Goal: Subscribe to service/newsletter

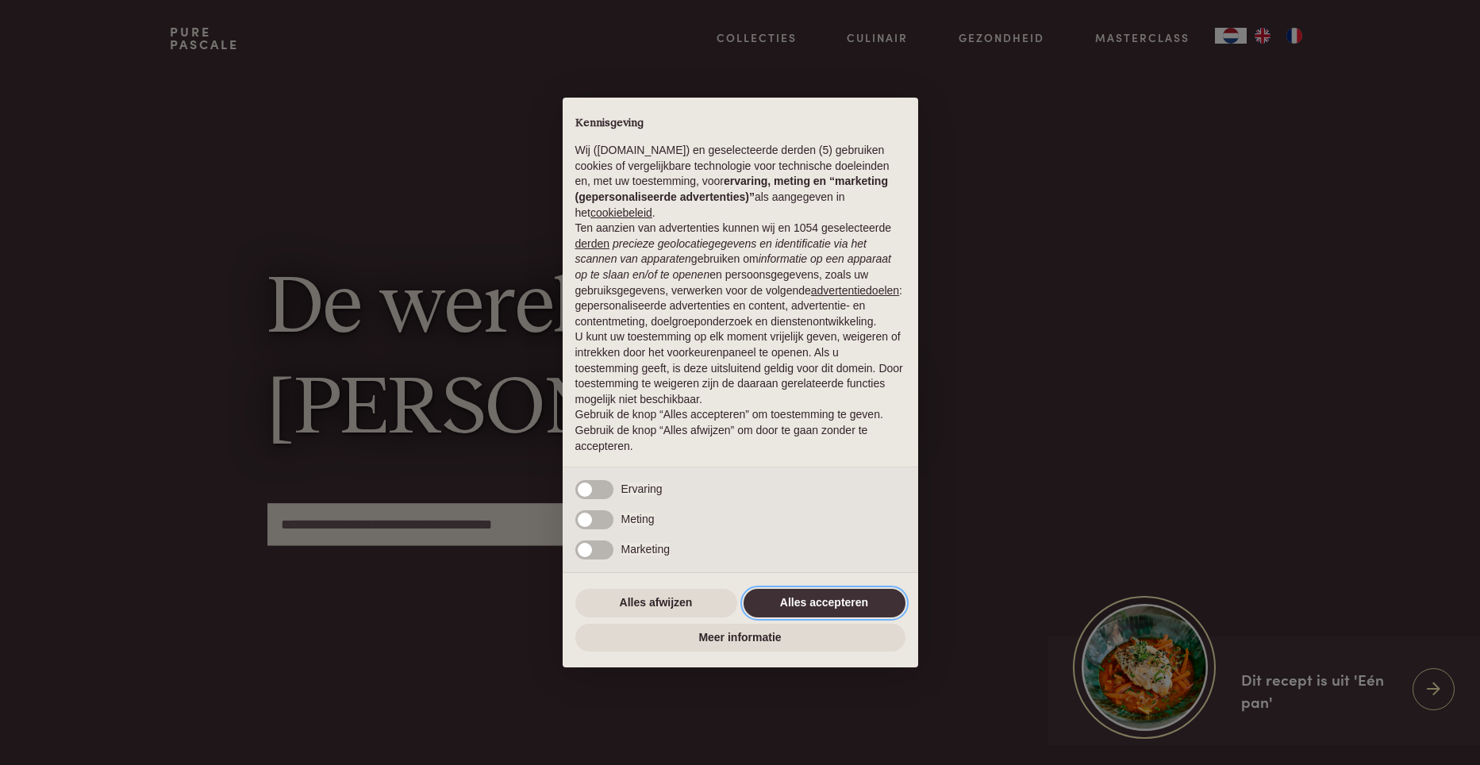
click at [873, 613] on button "Alles accepteren" at bounding box center [825, 603] width 162 height 29
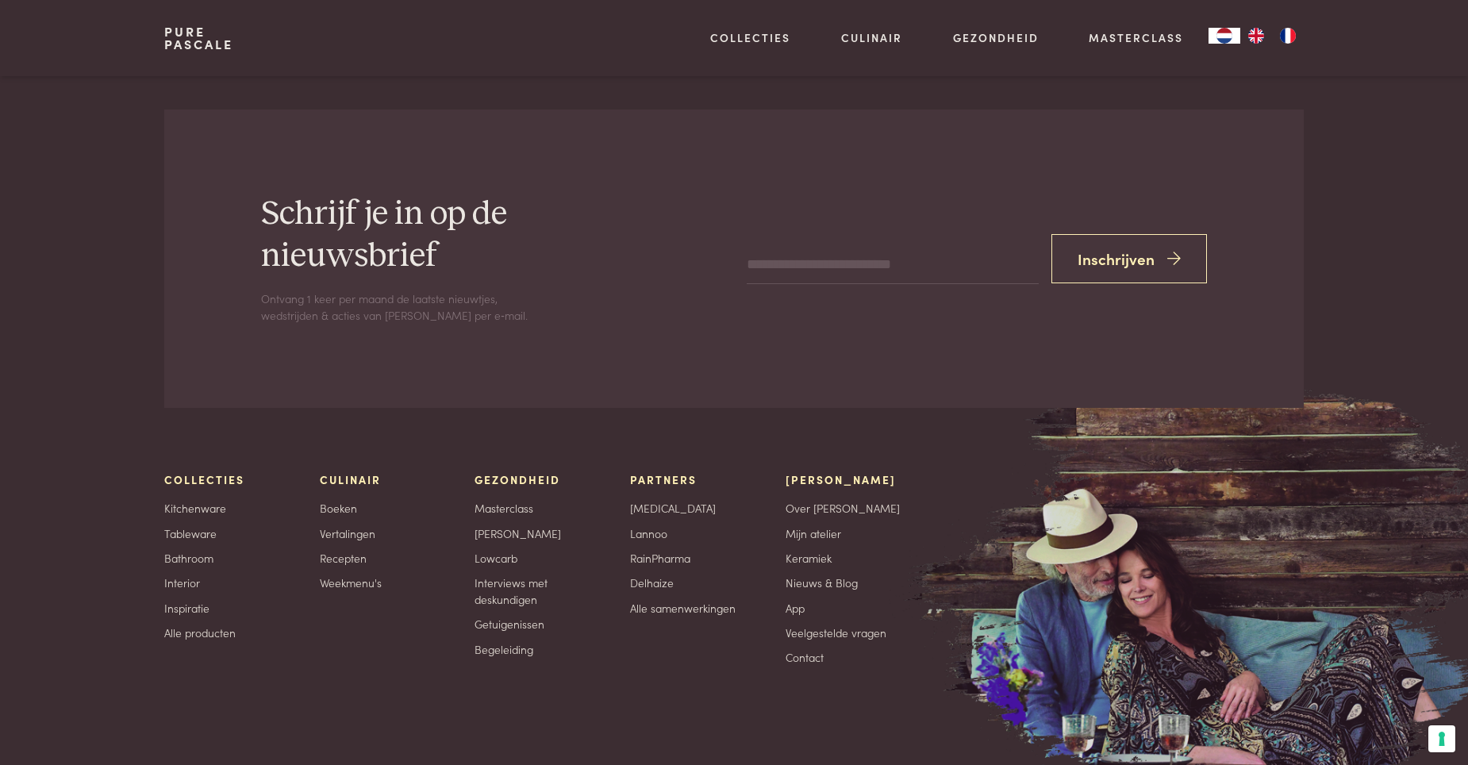
scroll to position [5080, 0]
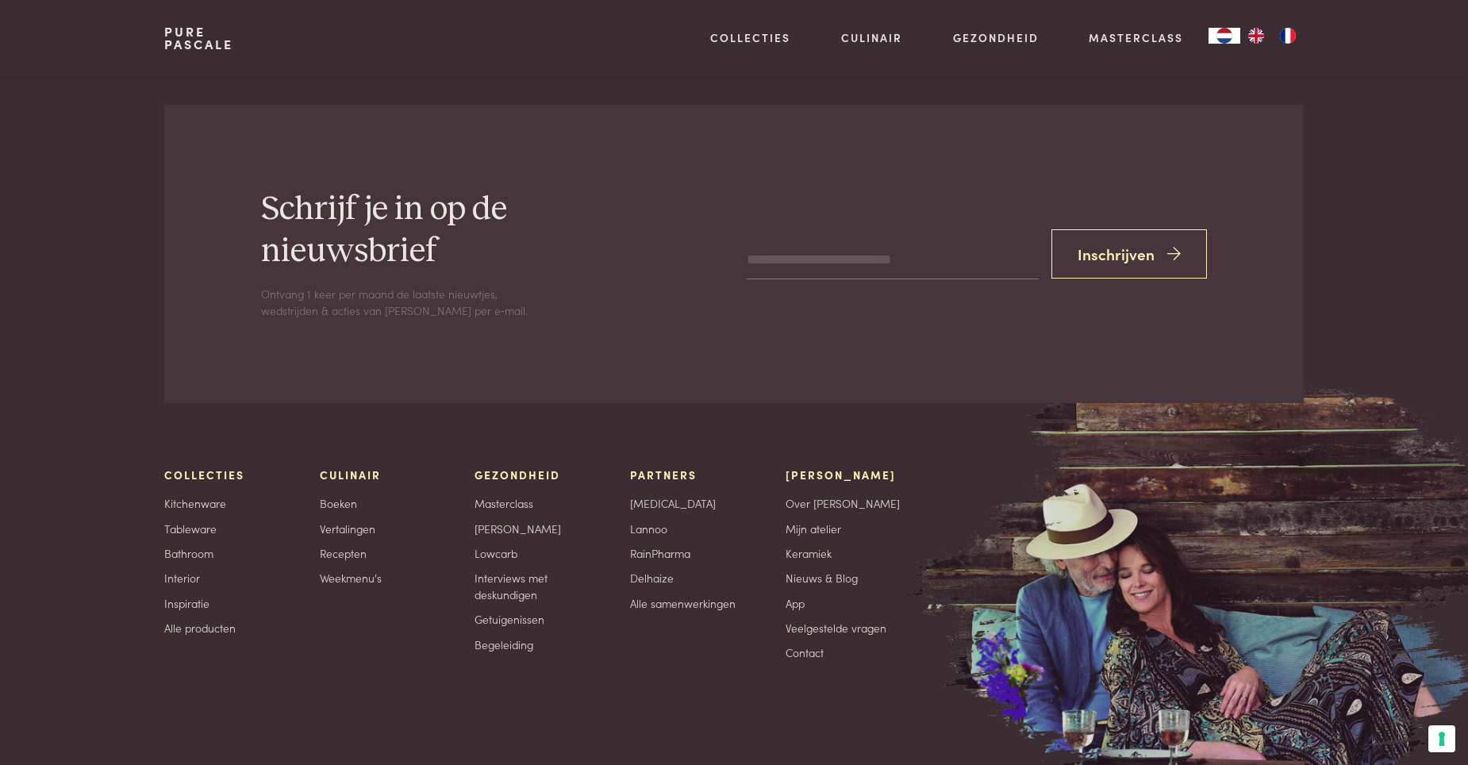
click at [791, 272] on input "email" at bounding box center [893, 260] width 292 height 38
type input "**********"
click at [1102, 248] on button "Inschrijven" at bounding box center [1130, 254] width 156 height 50
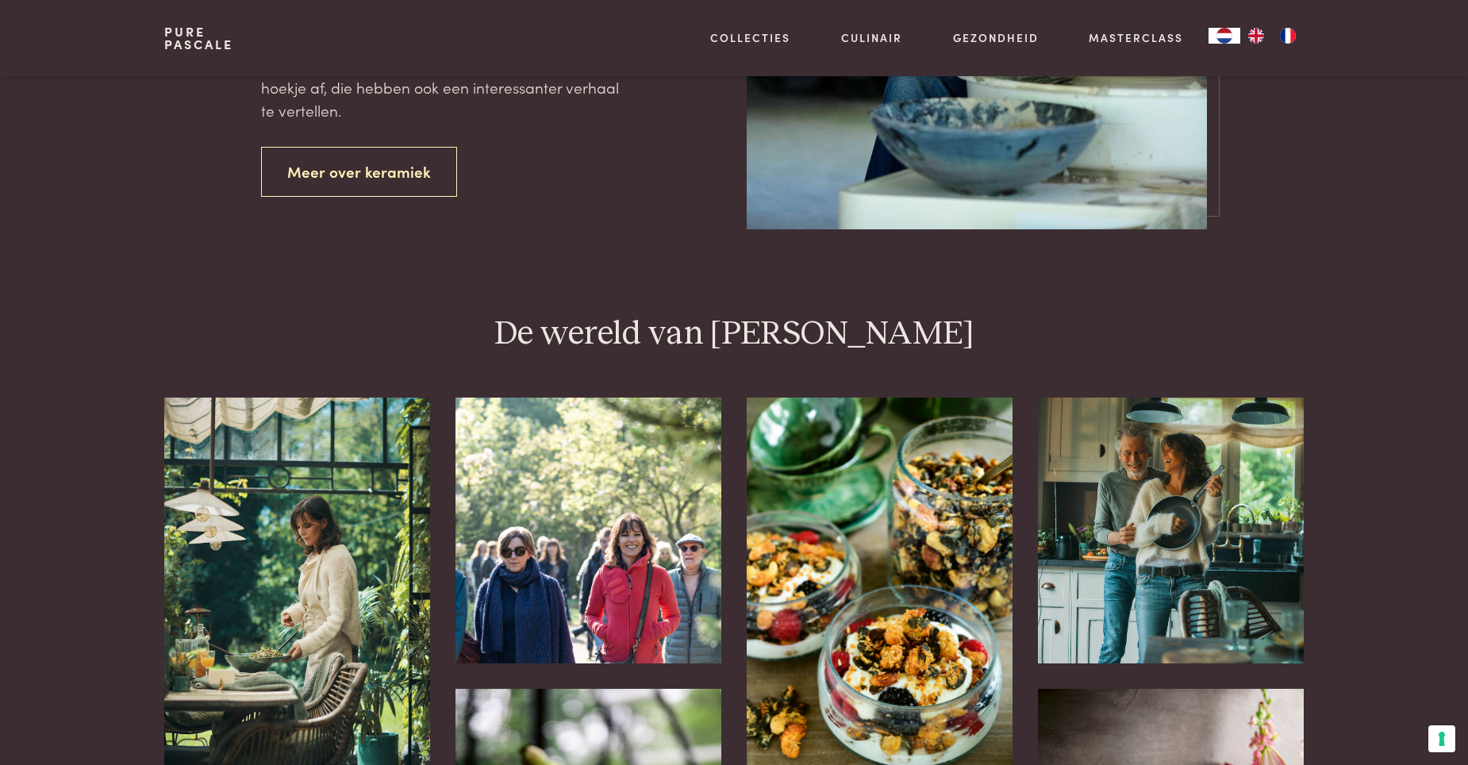
scroll to position [3254, 0]
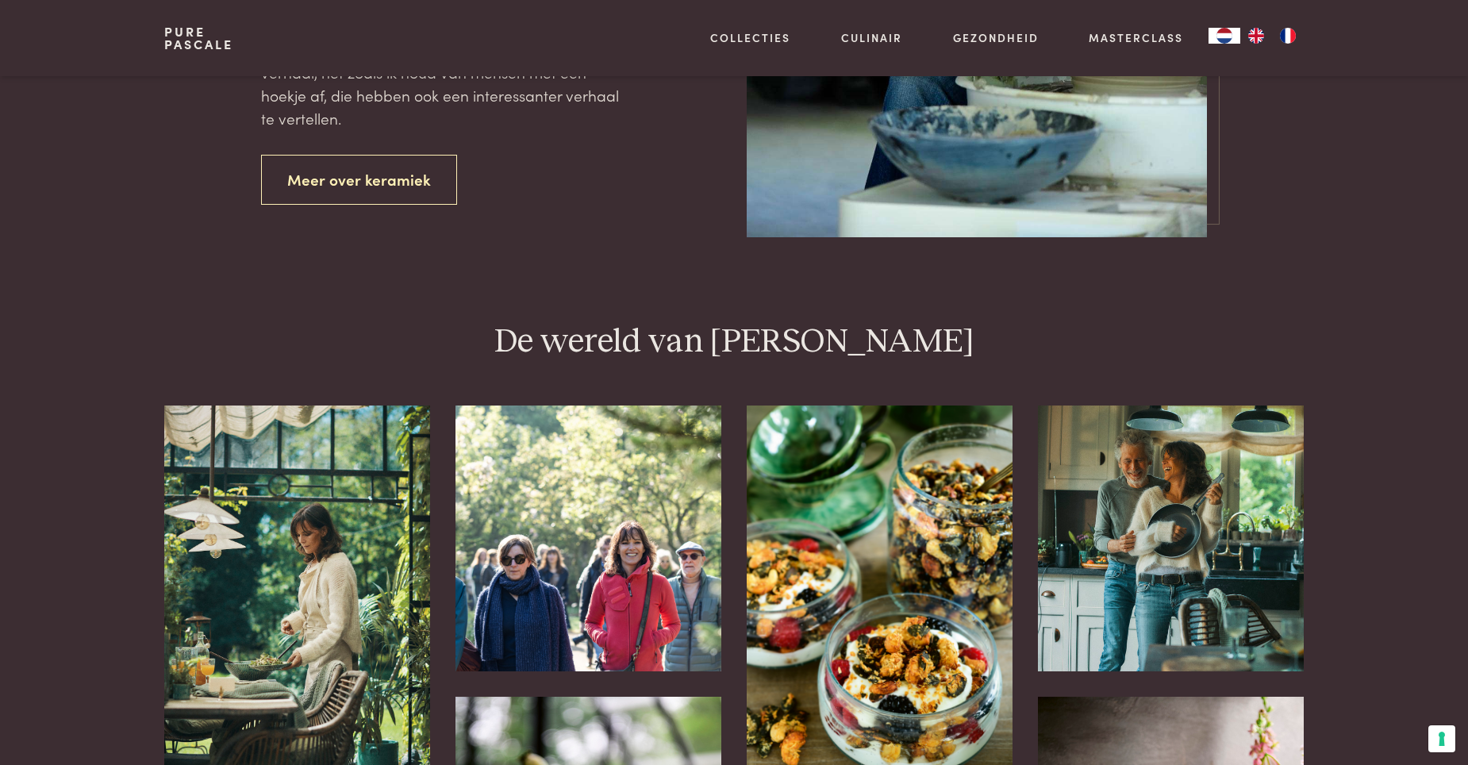
click at [1156, 466] on img at bounding box center [1171, 539] width 266 height 266
click at [1176, 531] on img at bounding box center [1171, 539] width 266 height 266
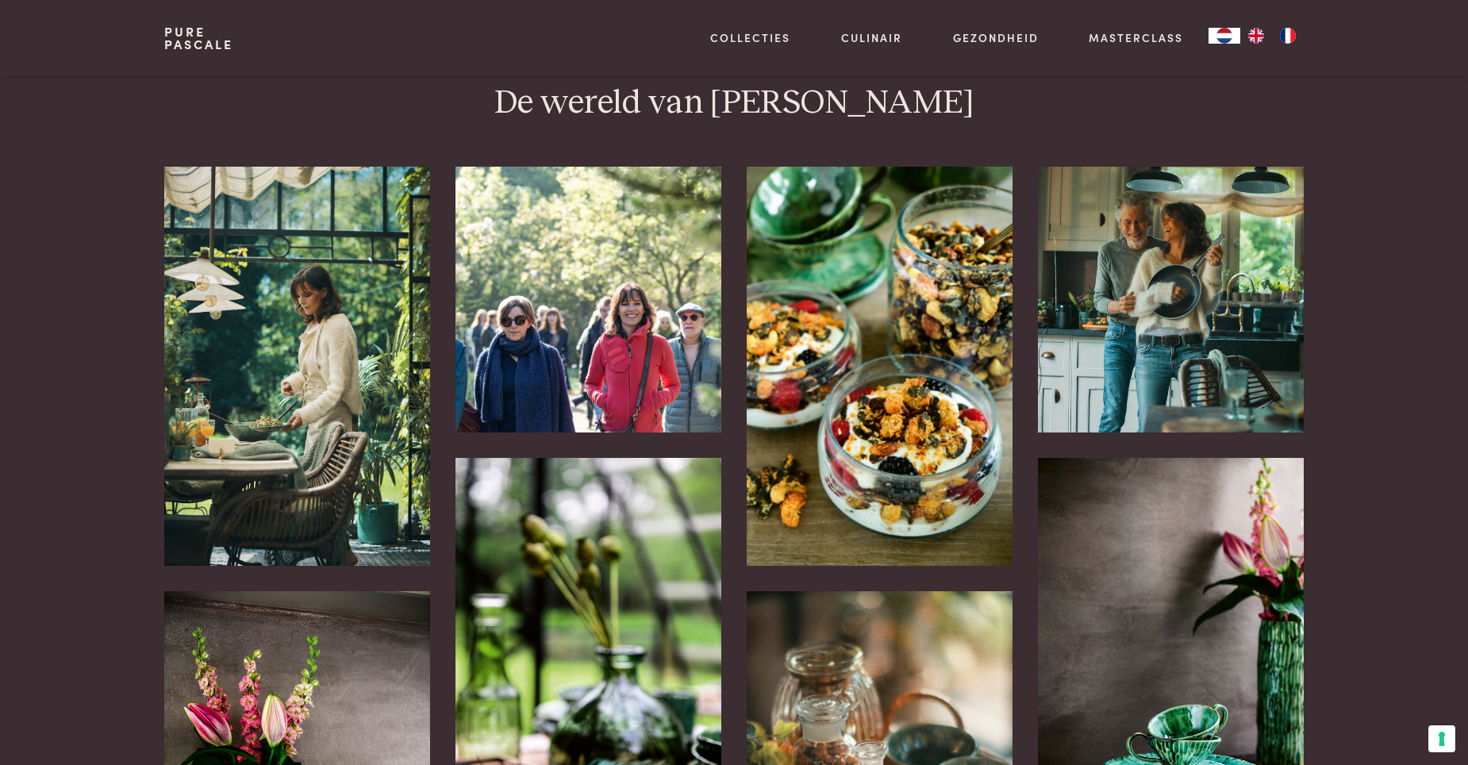
scroll to position [3492, 0]
click at [650, 331] on img at bounding box center [589, 300] width 266 height 266
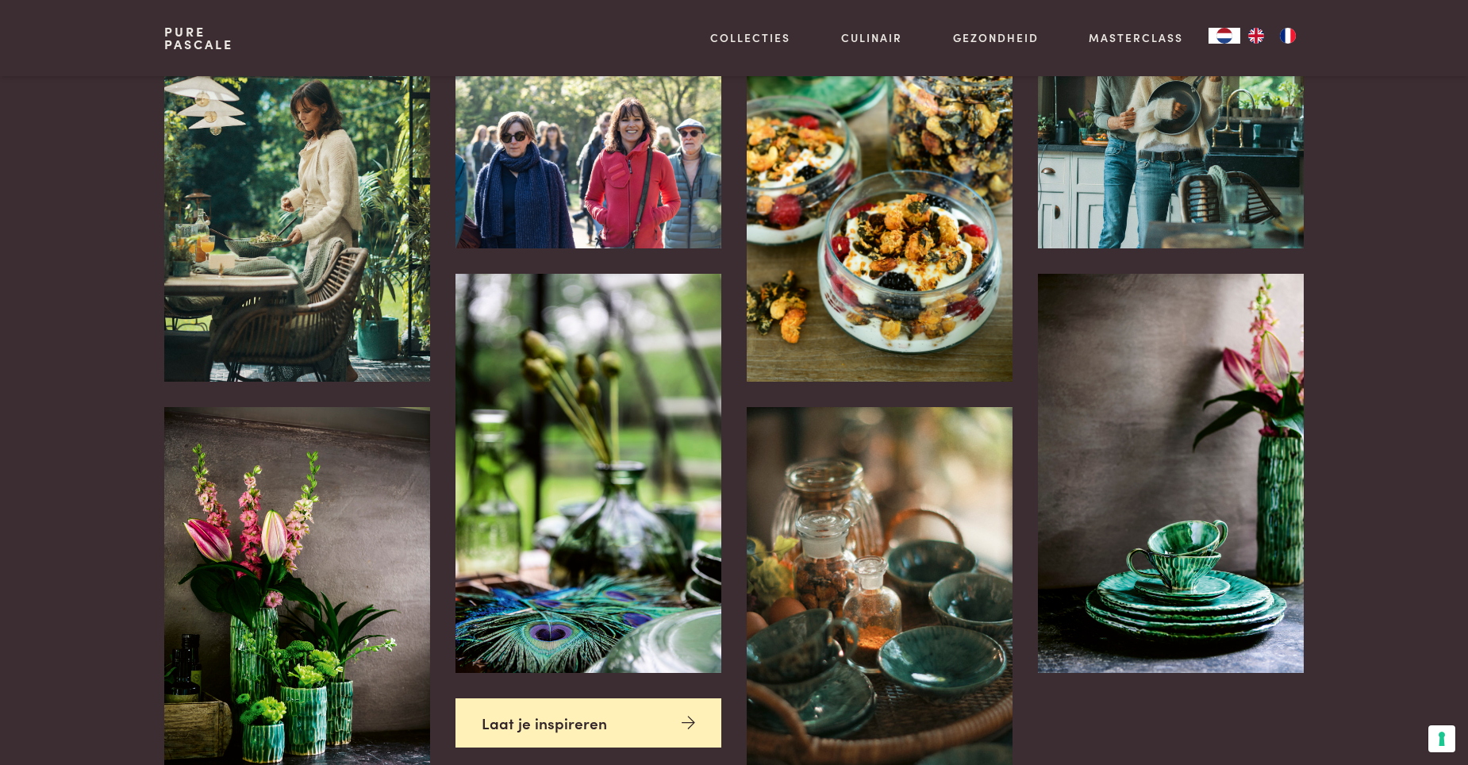
scroll to position [3969, 0]
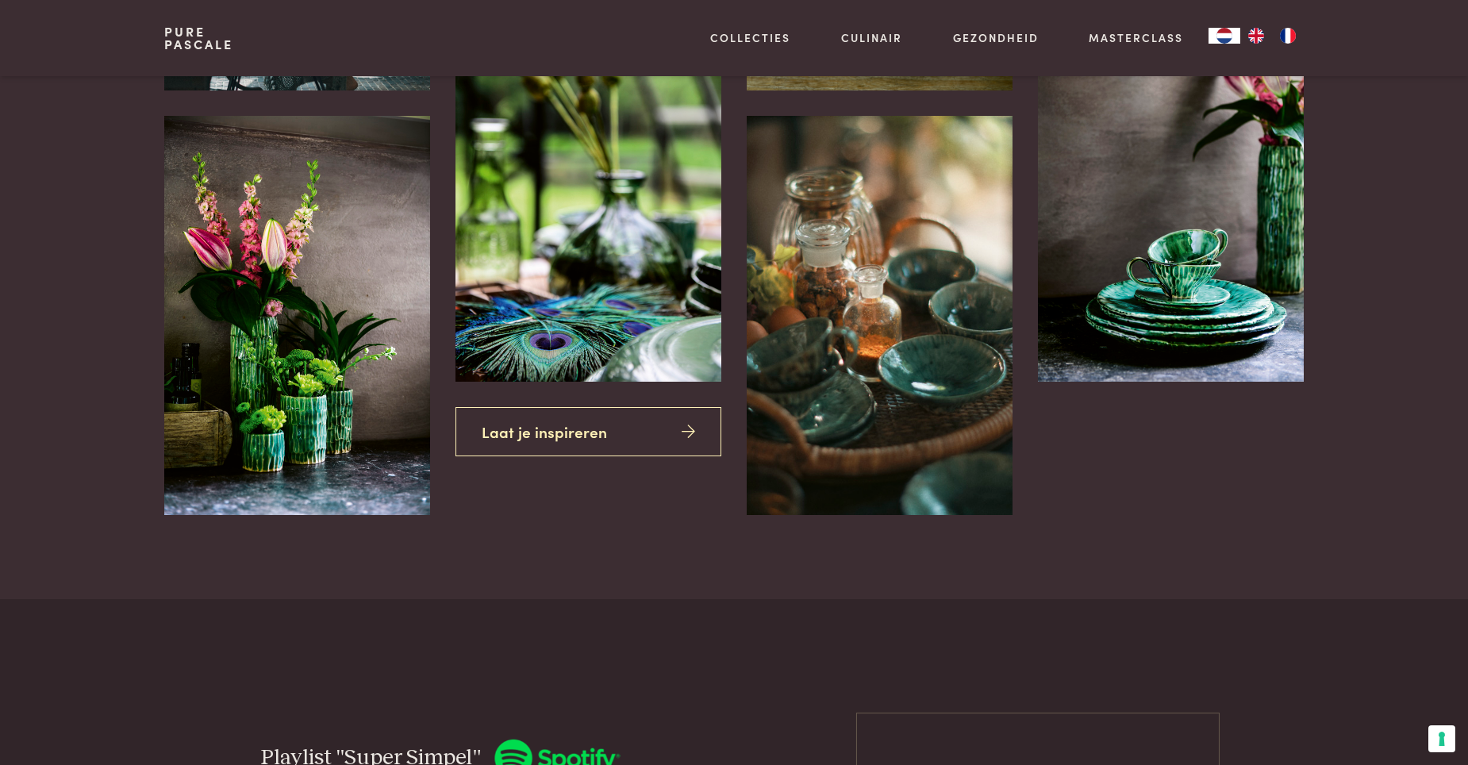
click at [694, 431] on icon at bounding box center [688, 432] width 13 height 23
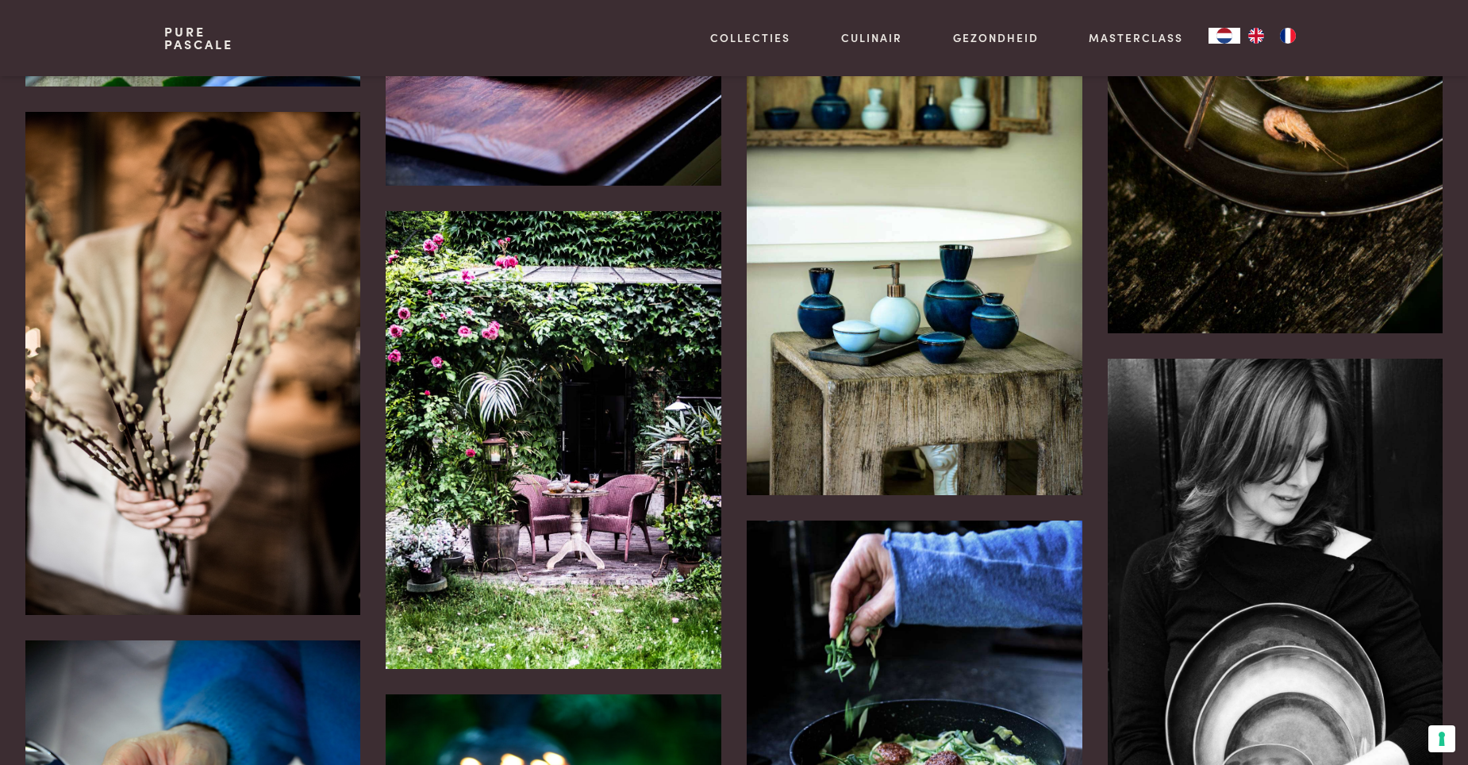
scroll to position [2064, 0]
